Goal: Task Accomplishment & Management: Use online tool/utility

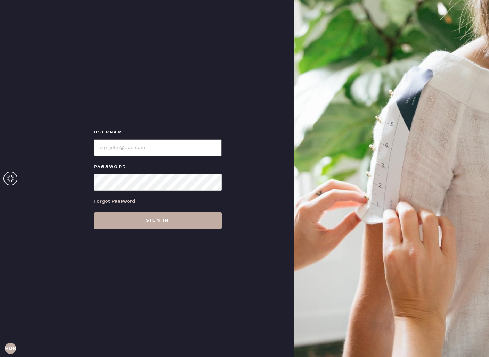
type input "reformationbethesdarow"
click at [154, 220] on button "Sign in" at bounding box center [158, 220] width 128 height 17
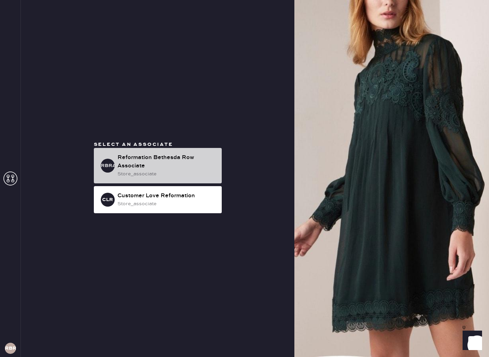
click at [147, 157] on div "Reformation Bethesda Row Associate" at bounding box center [166, 162] width 99 height 17
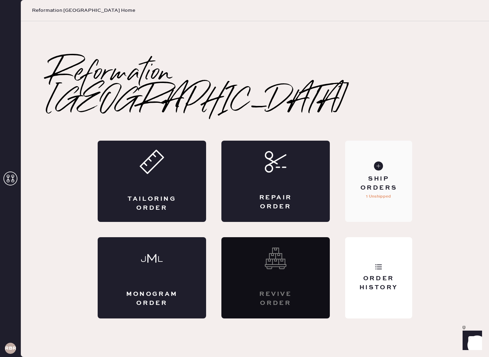
click at [389, 175] on div "Ship Orders" at bounding box center [379, 183] width 56 height 17
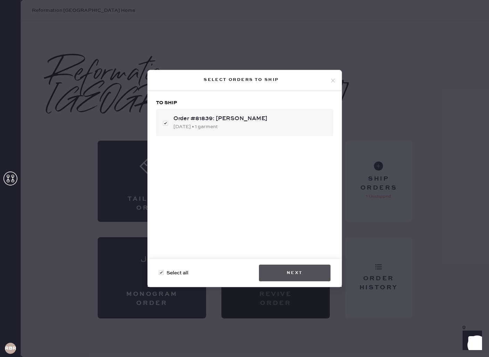
click at [281, 278] on button "Next" at bounding box center [295, 273] width 72 height 17
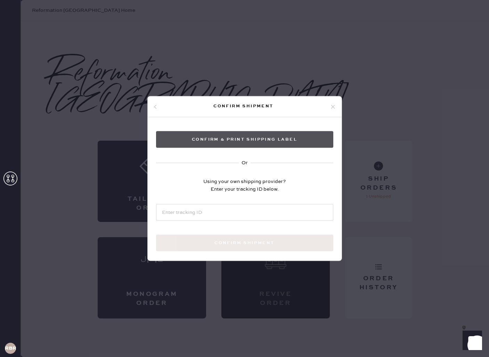
click at [234, 141] on button "Confirm & Print shipping label" at bounding box center [244, 139] width 177 height 17
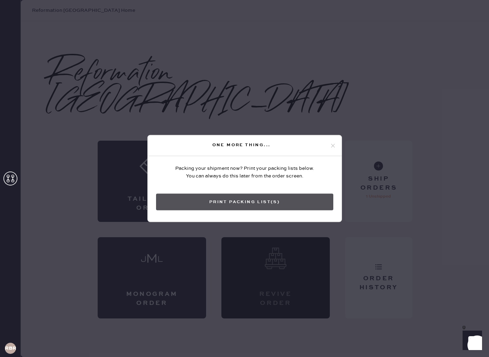
click at [216, 204] on button "Print Packing List(s)" at bounding box center [244, 202] width 177 height 17
